Goal: Information Seeking & Learning: Understand process/instructions

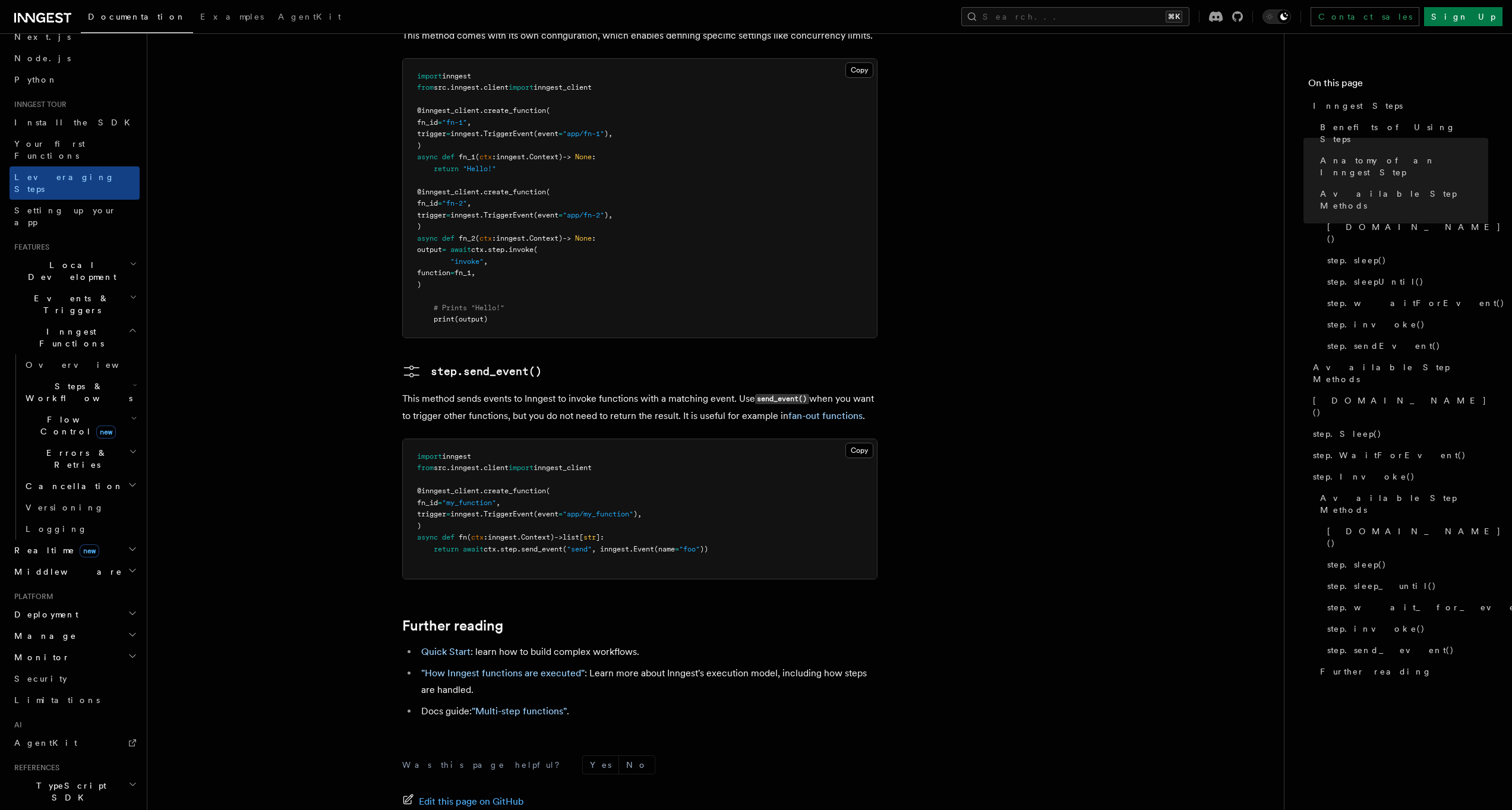
scroll to position [120, 0]
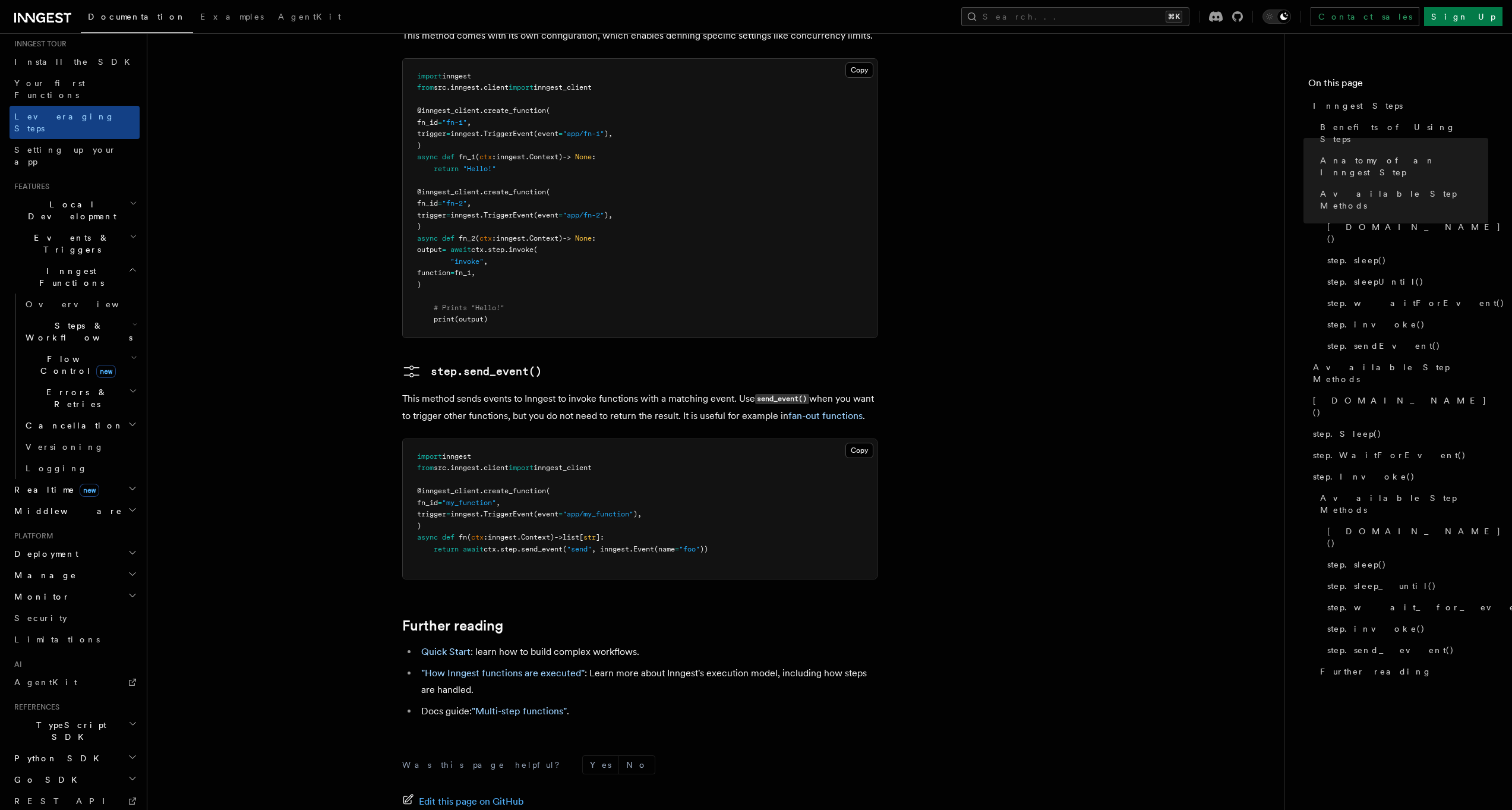
click at [46, 386] on span "Errors & Retries" at bounding box center [75, 398] width 108 height 24
click at [76, 414] on link "Overview" at bounding box center [85, 425] width 107 height 21
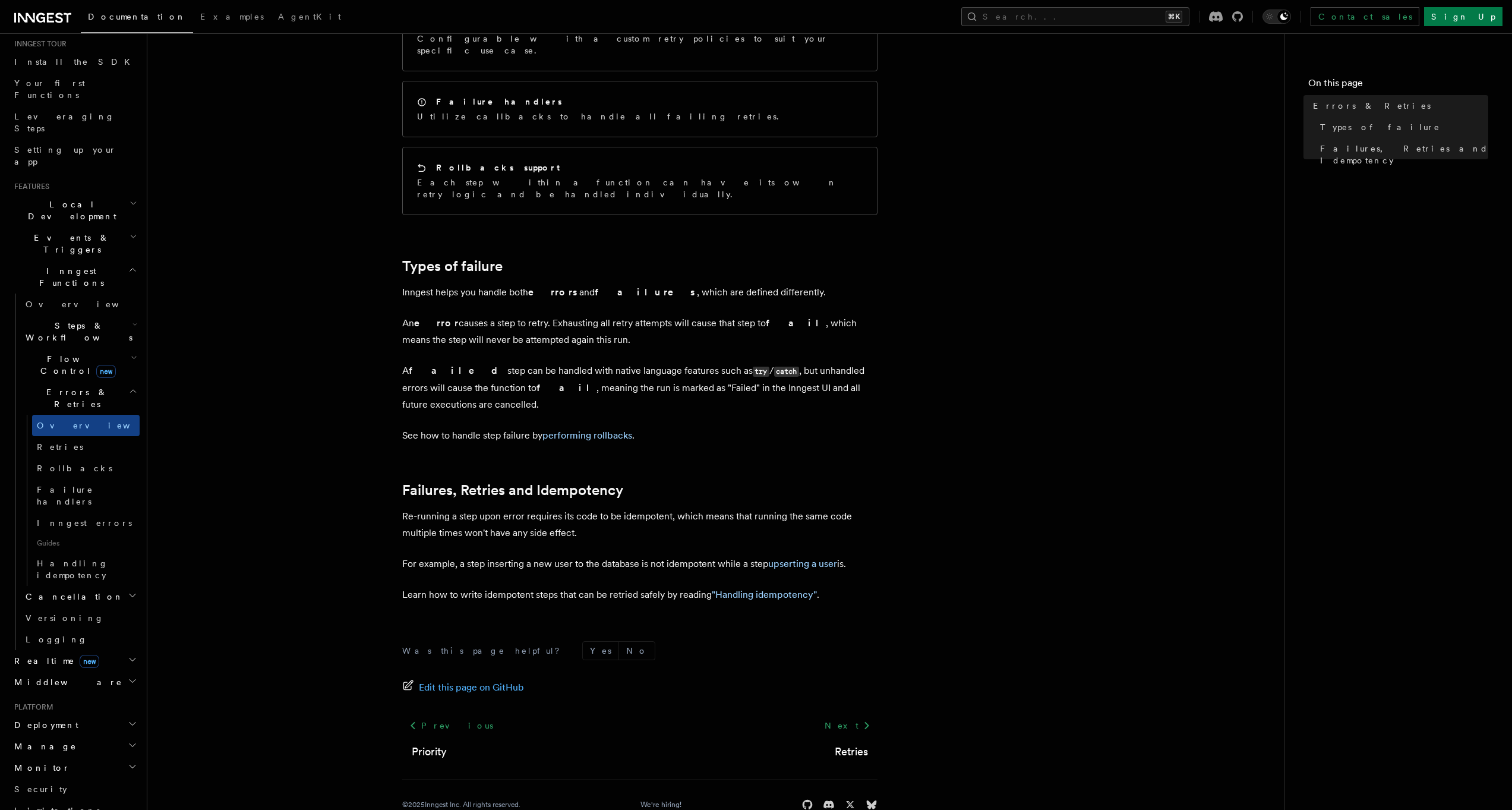
scroll to position [212, 0]
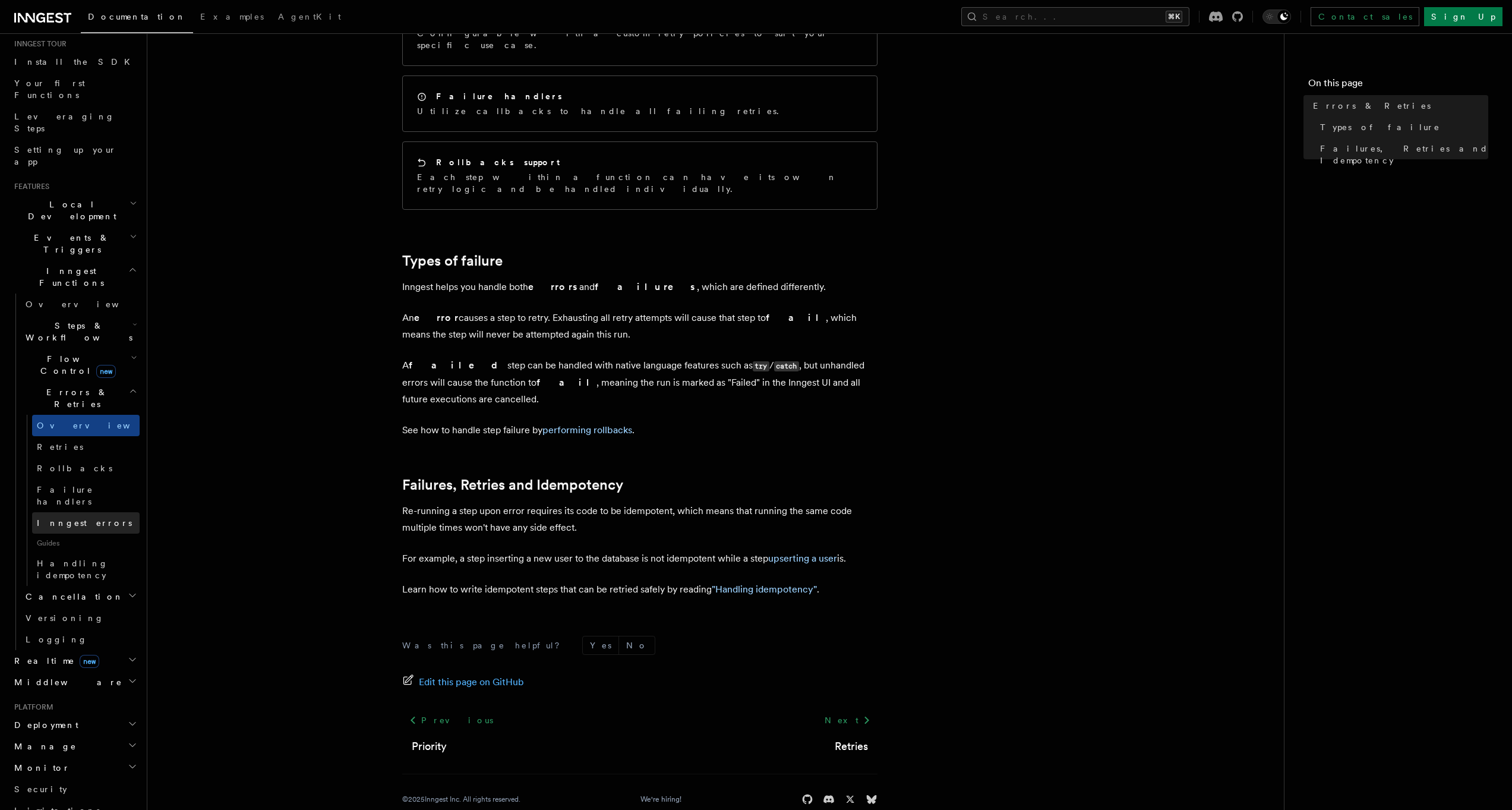
click at [79, 518] on span "Inngest errors" at bounding box center [84, 523] width 95 height 9
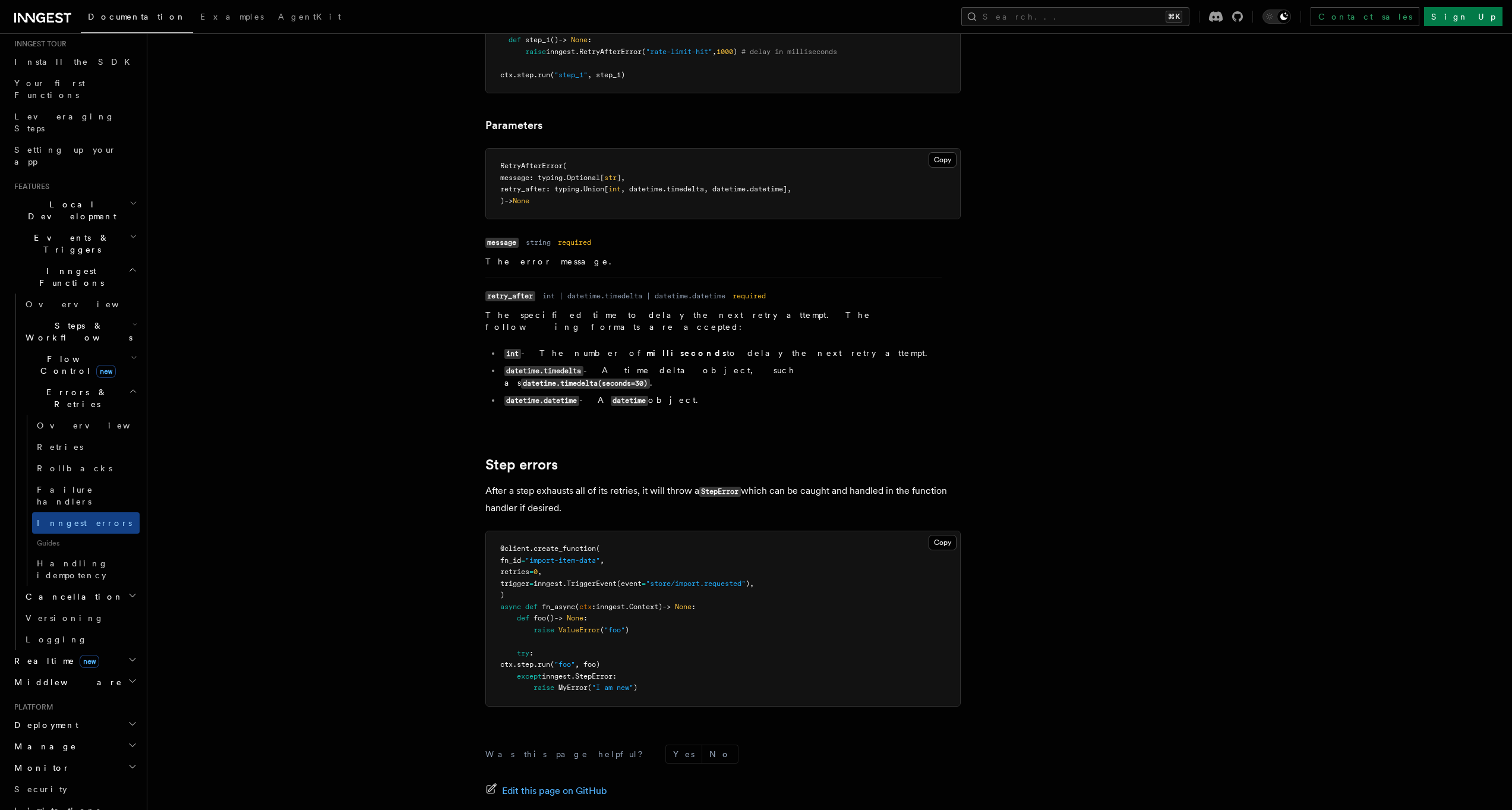
scroll to position [1043, 0]
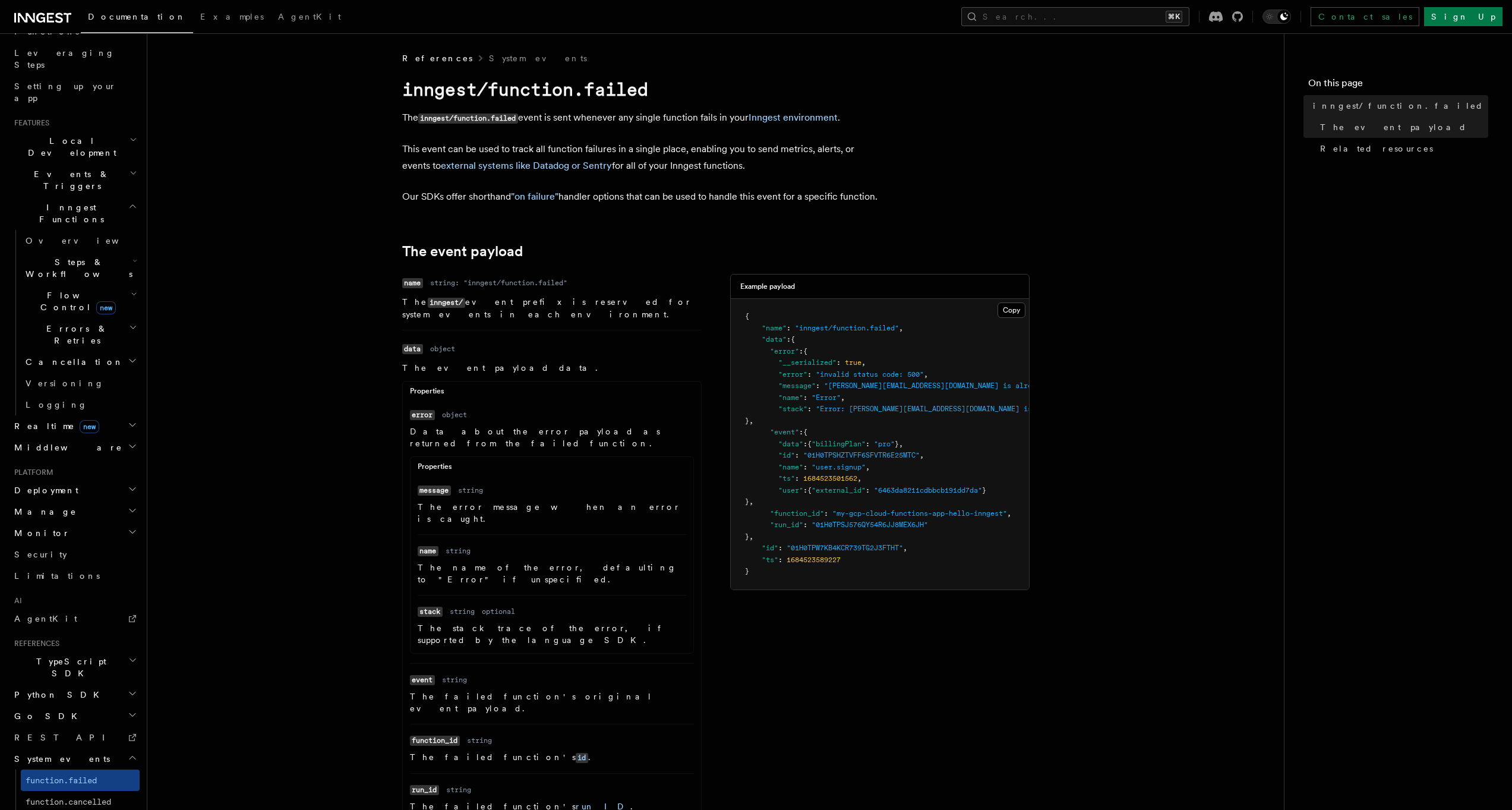
scroll to position [123, 0]
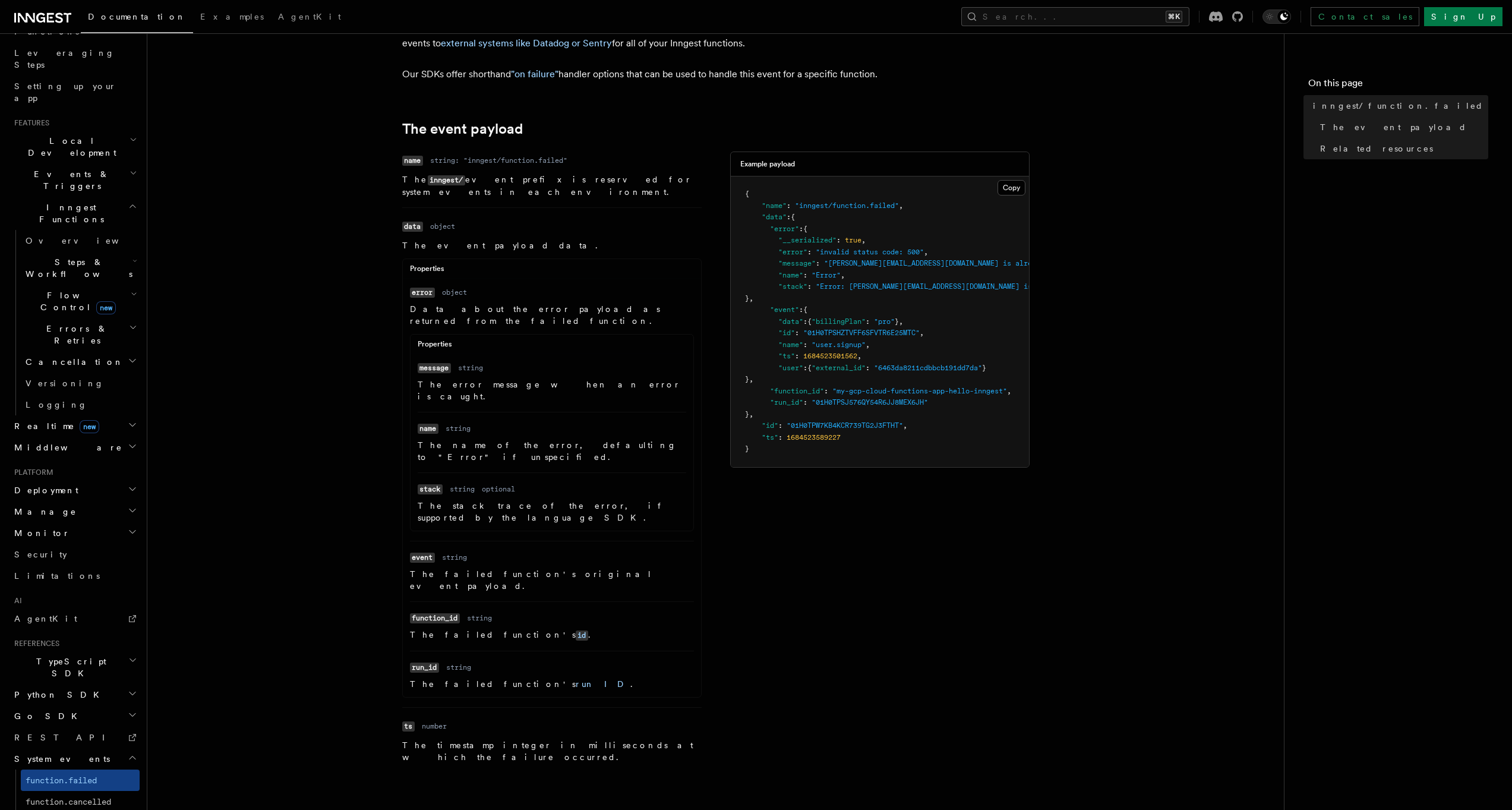
click at [296, 519] on article "References System events inngest/function.failed The inngest/function.failed ev…" at bounding box center [716, 528] width 1098 height 1197
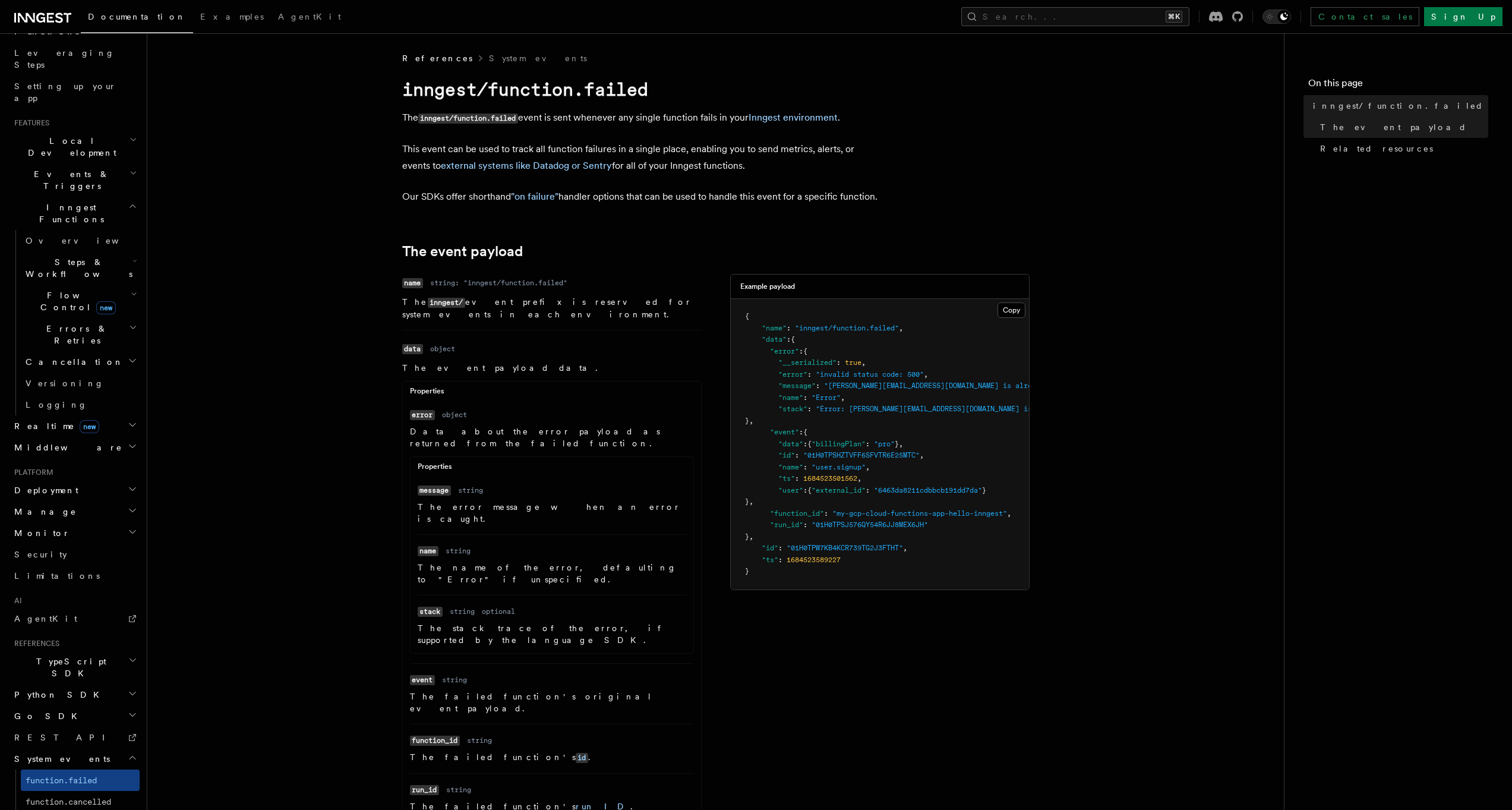
scroll to position [7, 0]
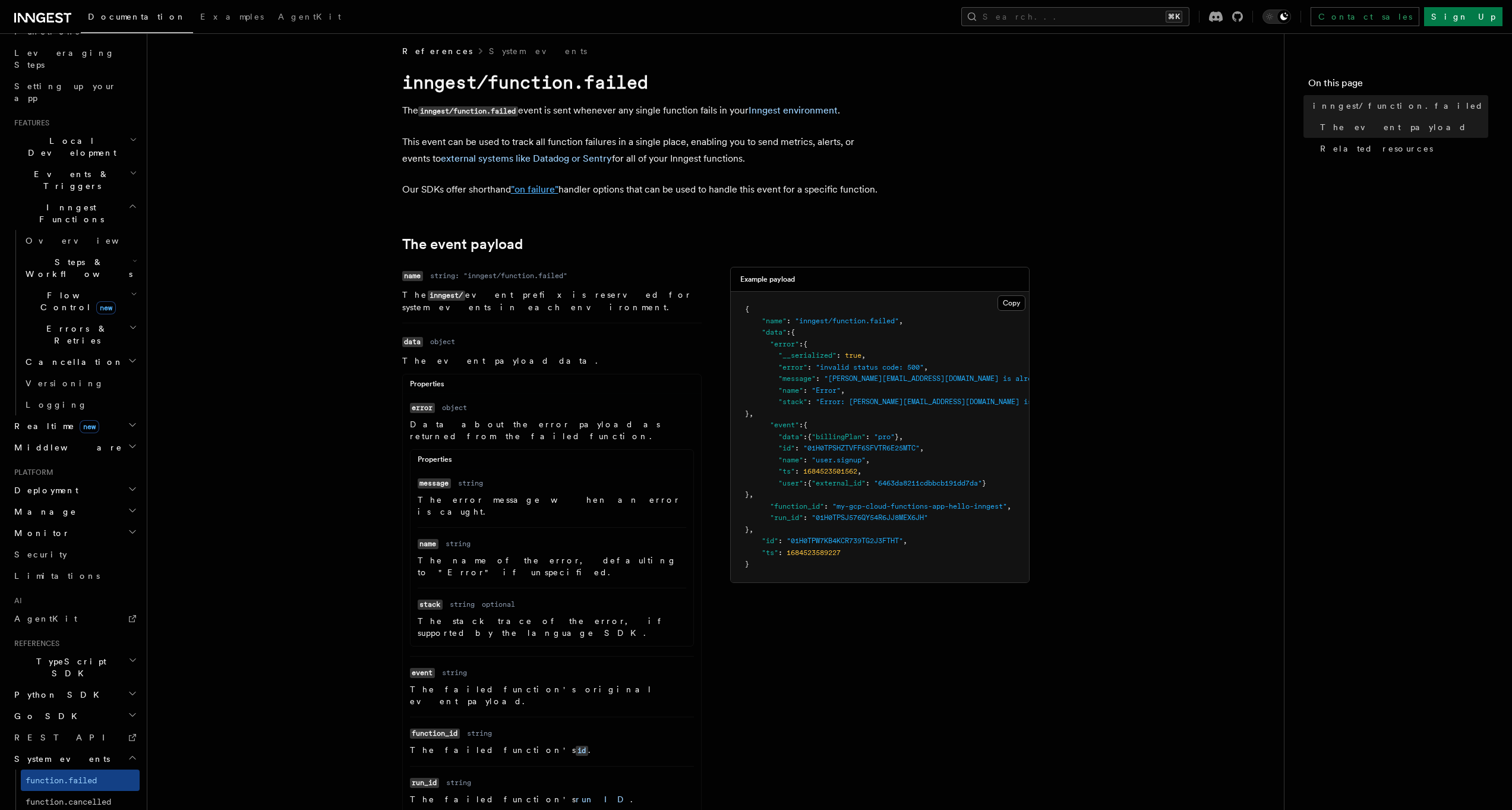
click at [529, 192] on link ""on failure"" at bounding box center [534, 189] width 47 height 11
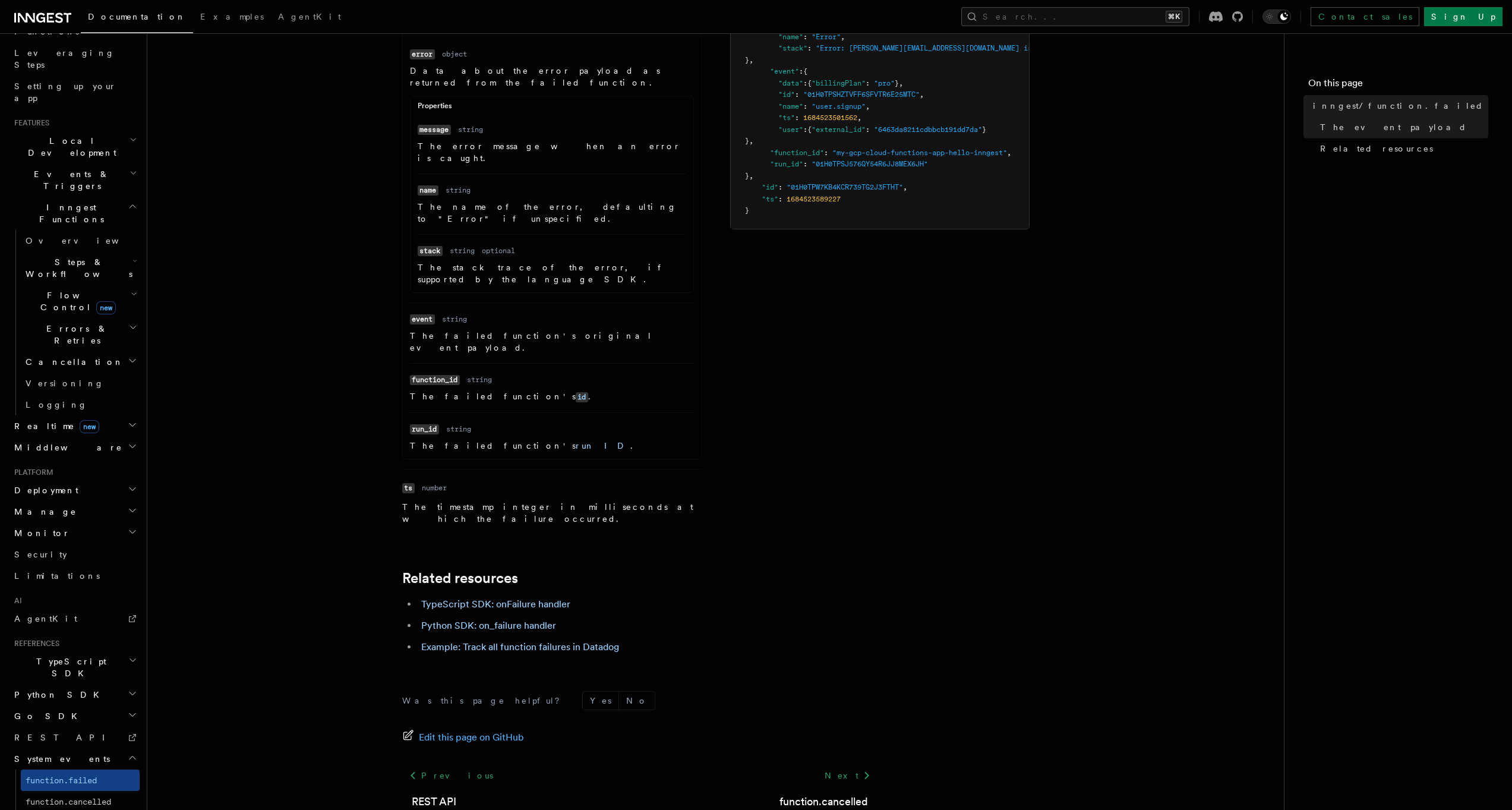
scroll to position [373, 0]
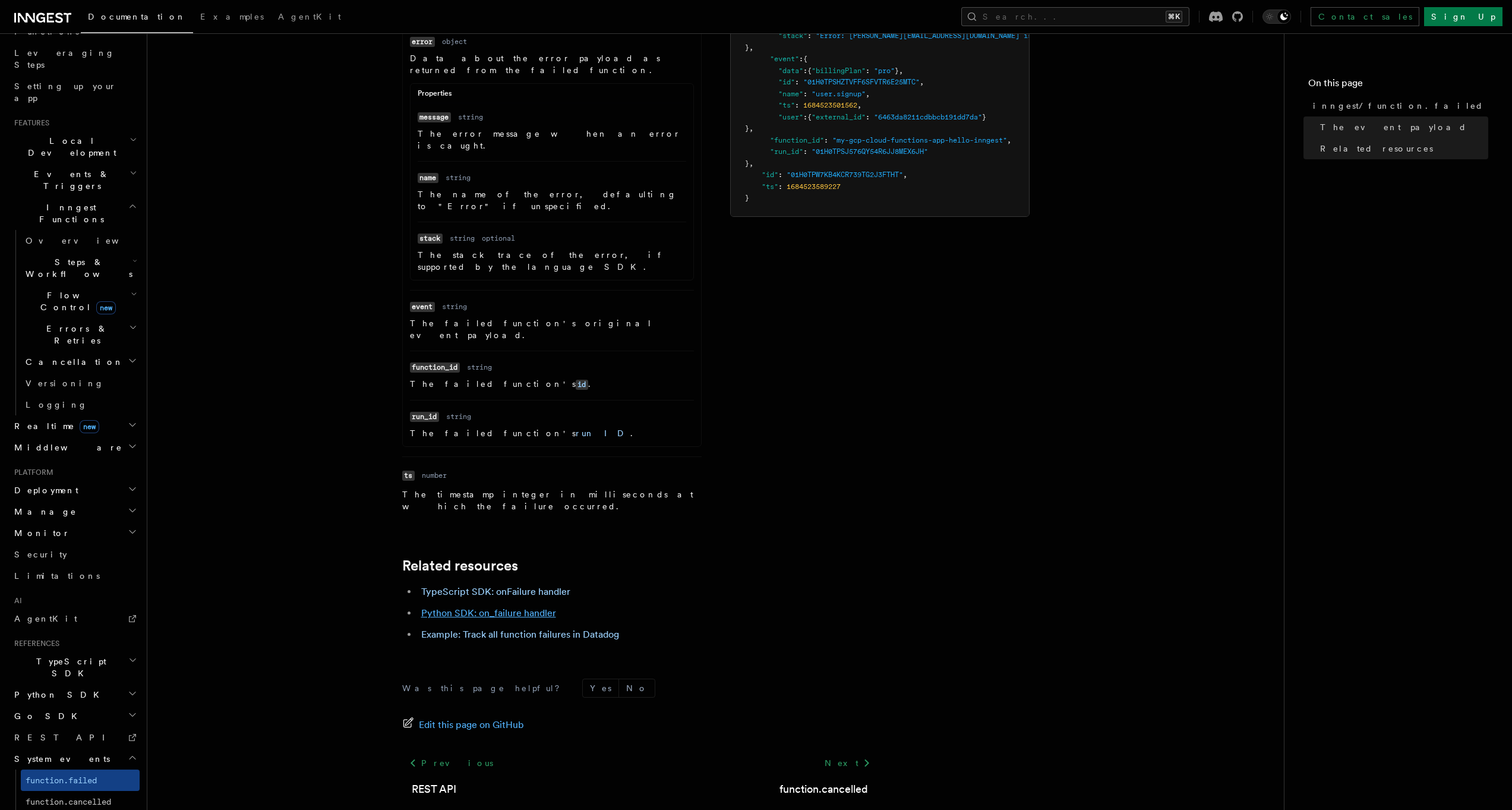
click at [540, 608] on link "Python SDK: on_failure handler" at bounding box center [488, 613] width 135 height 11
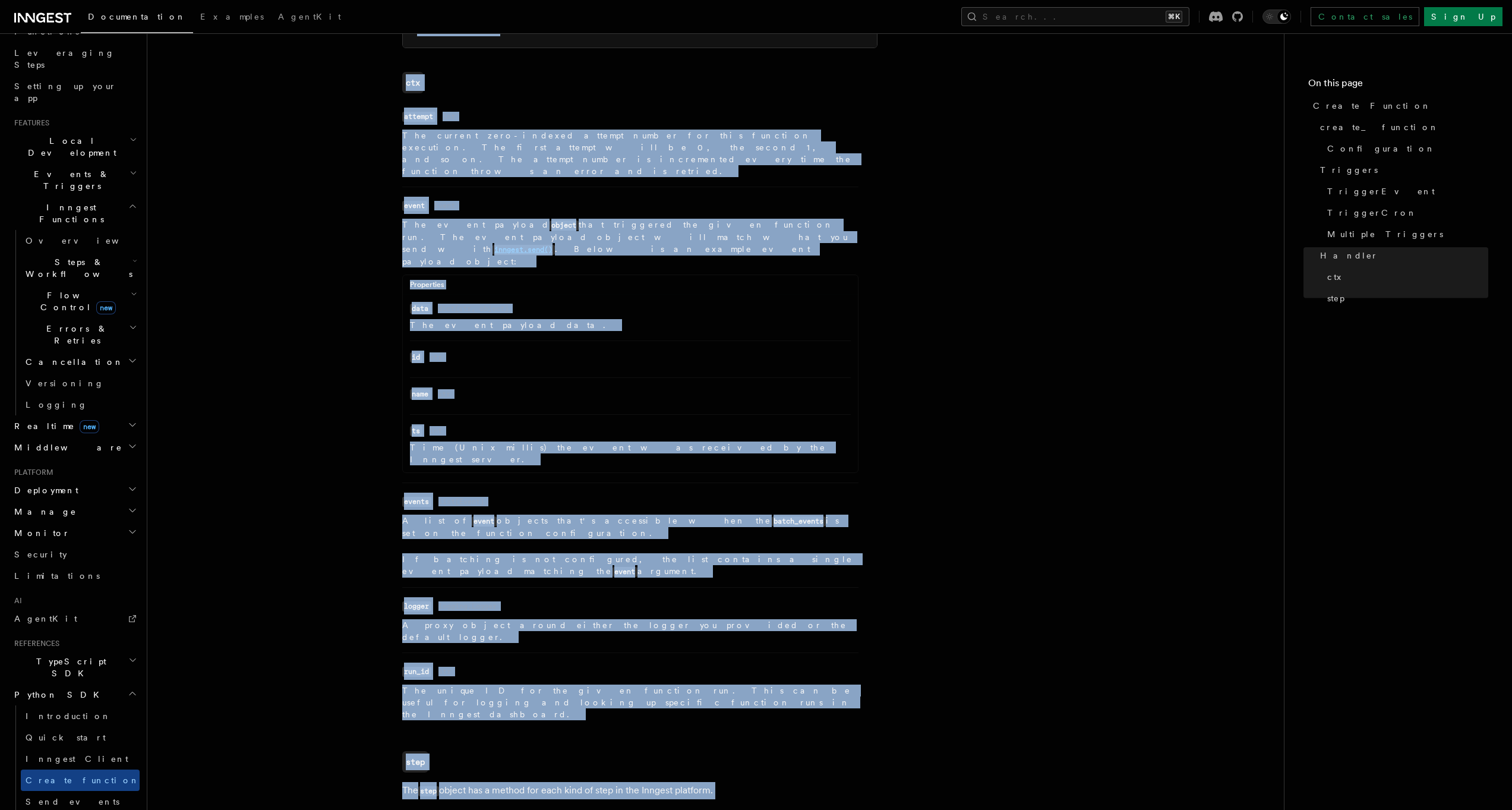
scroll to position [2537, 0]
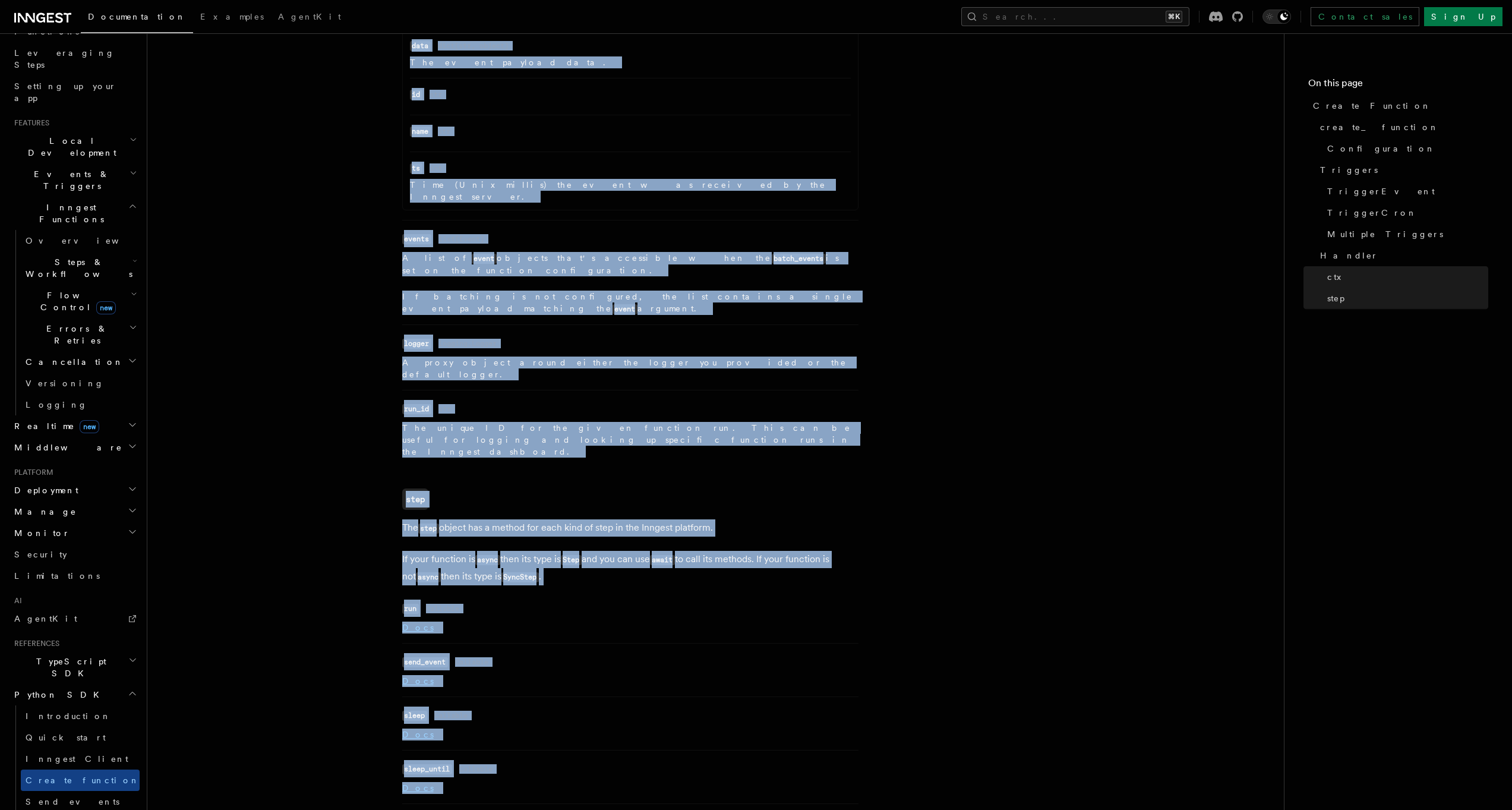
drag, startPoint x: 380, startPoint y: 352, endPoint x: 656, endPoint y: 578, distance: 356.7
